Goal: Task Accomplishment & Management: Complete application form

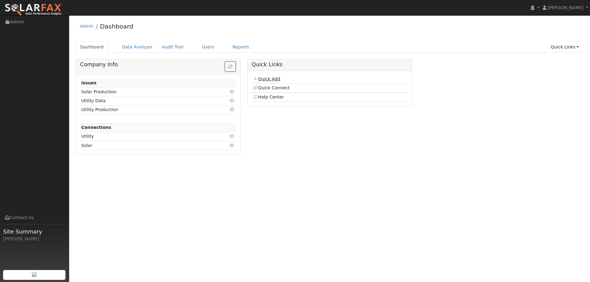
click at [270, 78] on link "Quick Add" at bounding box center [266, 78] width 27 height 5
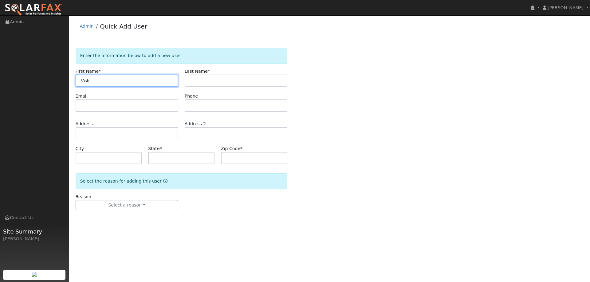
type input "Vish"
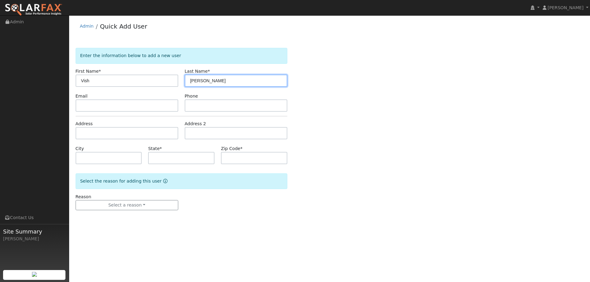
type input "Manvi"
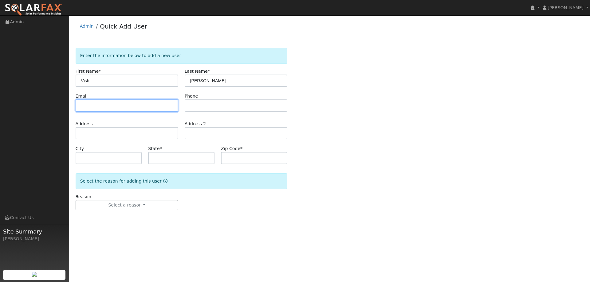
paste input "vishumanvi@gmail.com"
type input "vishumanvi@gmail.com"
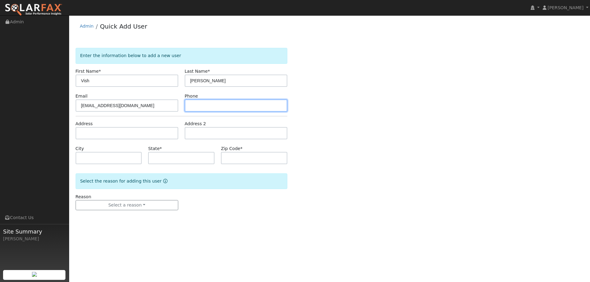
click at [212, 103] on input "text" at bounding box center [236, 106] width 103 height 12
paste input "(408) 718-2302"
type input "(408) 718-2302"
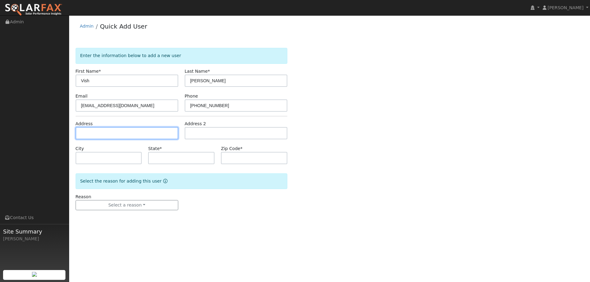
click at [145, 137] on input "text" at bounding box center [127, 133] width 103 height 12
paste input "5365 McDowell Valley Lane"
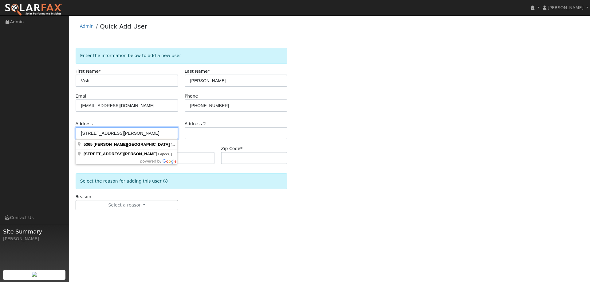
type input "5365 McDowell Valley Lane"
type input "Antioch"
type input "CA"
type input "94531"
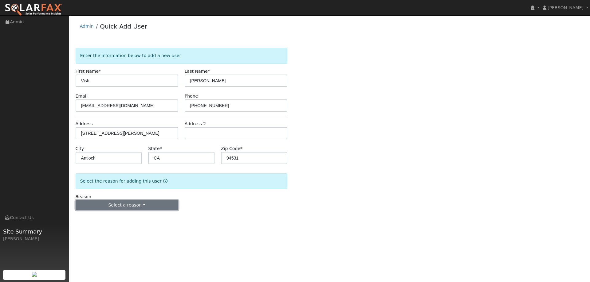
click at [153, 202] on button "Select a reason" at bounding box center [127, 205] width 103 height 10
click at [124, 219] on link "New lead" at bounding box center [110, 218] width 68 height 9
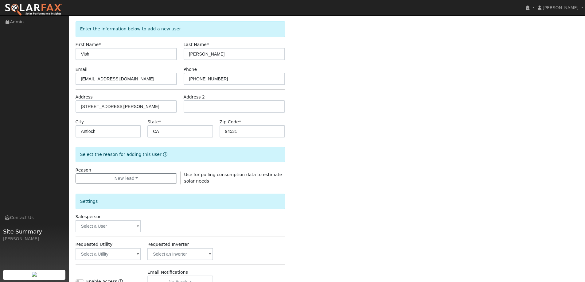
scroll to position [61, 0]
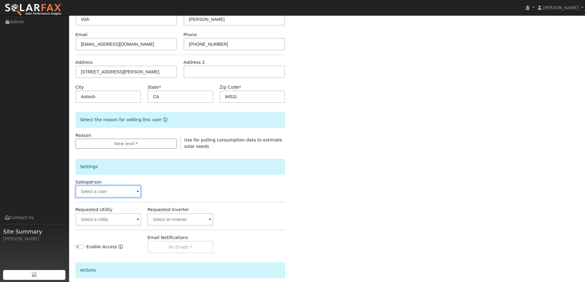
click at [133, 194] on input "text" at bounding box center [109, 192] width 66 height 12
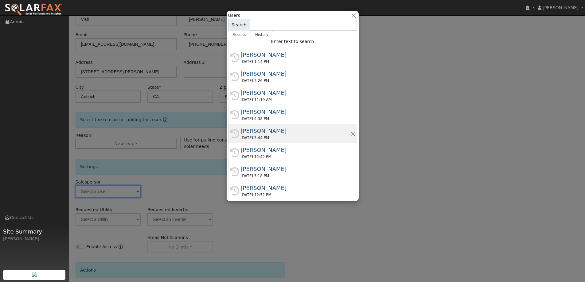
scroll to position [3, 0]
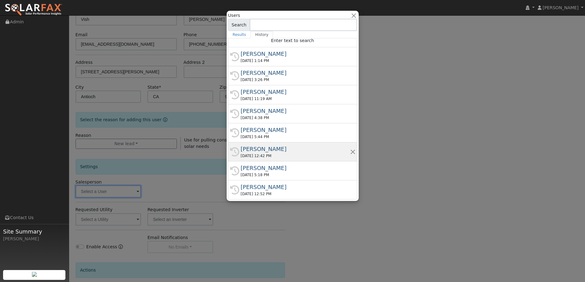
click at [268, 149] on div "Jon Landsman" at bounding box center [295, 149] width 109 height 8
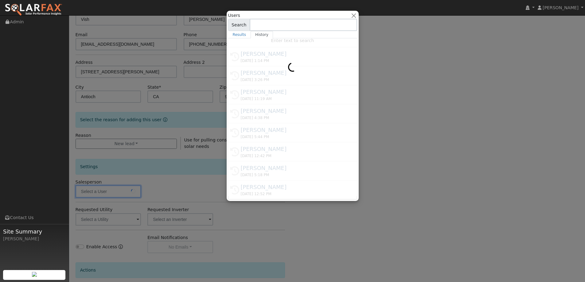
type input "Jon Landsman"
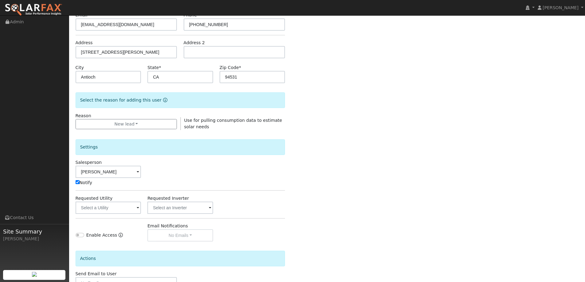
scroll to position [92, 0]
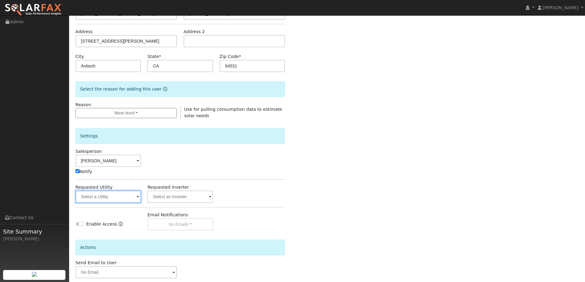
click at [119, 194] on input "text" at bounding box center [109, 197] width 66 height 12
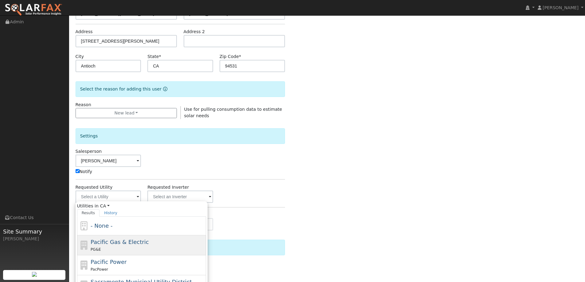
click at [156, 241] on div "Pacific Gas & Electric PG&E" at bounding box center [148, 245] width 114 height 15
type input "Pacific Gas & Electric"
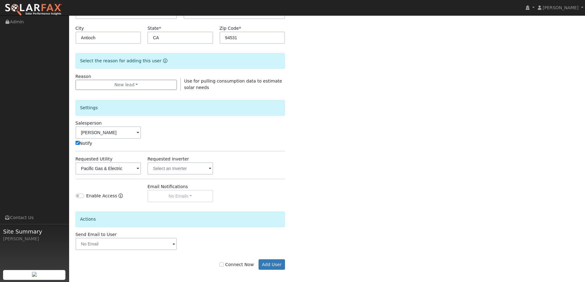
scroll to position [123, 0]
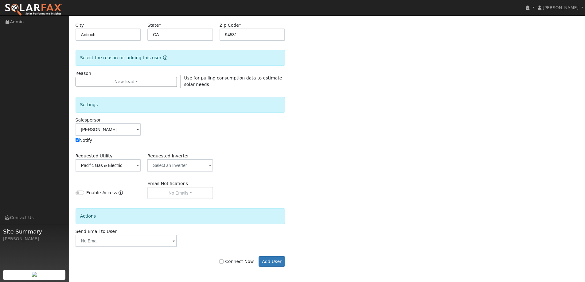
click at [224, 263] on div "Connect Now Add User" at bounding box center [180, 262] width 216 height 10
click at [224, 263] on input "Connect Now" at bounding box center [221, 262] width 4 height 4
checkbox input "true"
click at [265, 261] on button "Add User" at bounding box center [272, 262] width 27 height 10
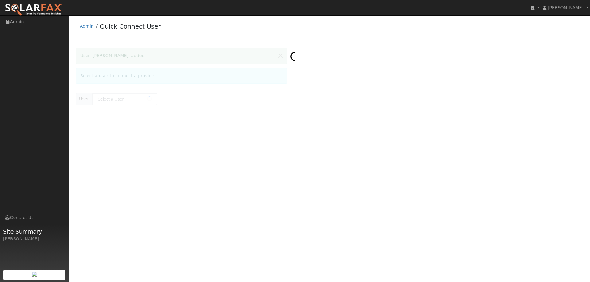
type input "[PERSON_NAME]"
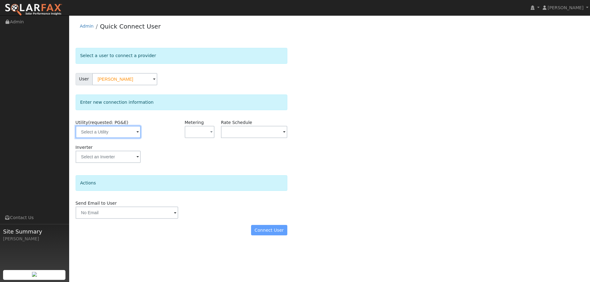
click at [131, 128] on input "text" at bounding box center [108, 132] width 65 height 12
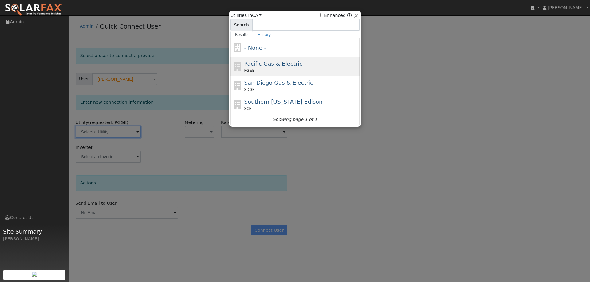
click at [259, 70] on div "PG&E" at bounding box center [301, 71] width 114 height 6
type input "PG&E"
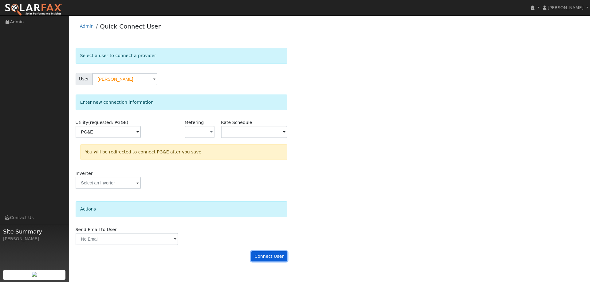
click at [269, 252] on button "Connect User" at bounding box center [269, 257] width 36 height 10
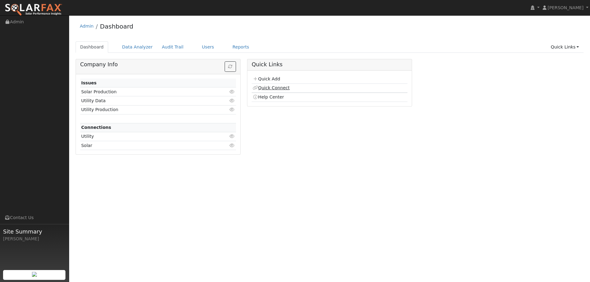
click at [271, 90] on link "Quick Connect" at bounding box center [271, 87] width 37 height 5
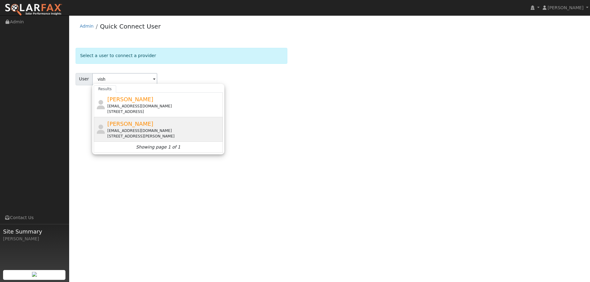
click at [148, 121] on div "[PERSON_NAME] [EMAIL_ADDRESS][DOMAIN_NAME] [STREET_ADDRESS][PERSON_NAME]" at bounding box center [164, 129] width 114 height 19
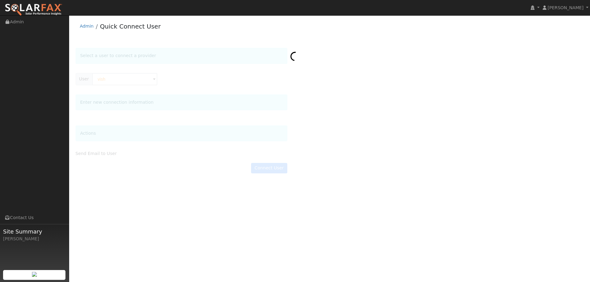
type input "[PERSON_NAME]"
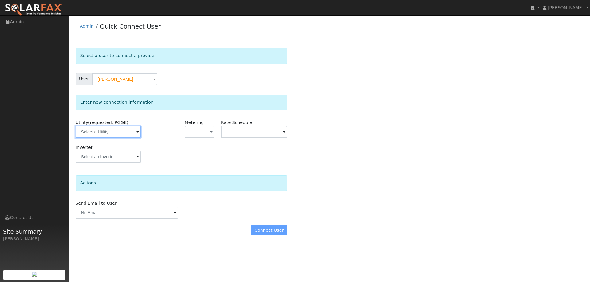
click at [133, 134] on input "text" at bounding box center [108, 132] width 65 height 12
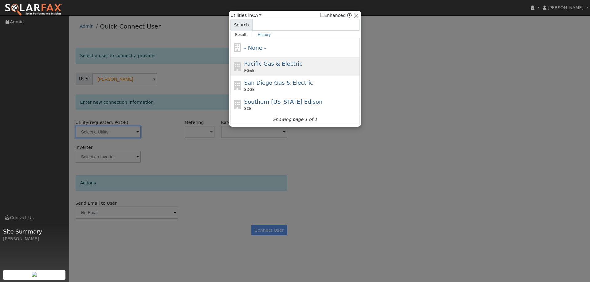
click at [264, 72] on div "PG&E" at bounding box center [301, 71] width 114 height 6
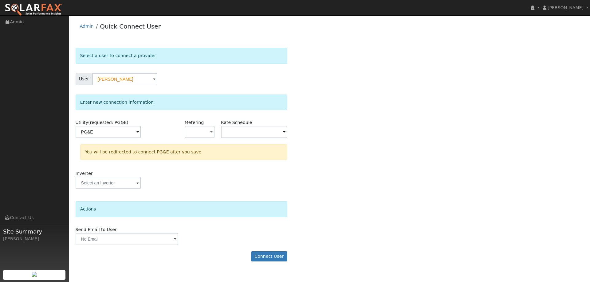
type input "PG&E"
click at [275, 254] on button "Connect User" at bounding box center [269, 257] width 36 height 10
